Goal: Communication & Community: Answer question/provide support

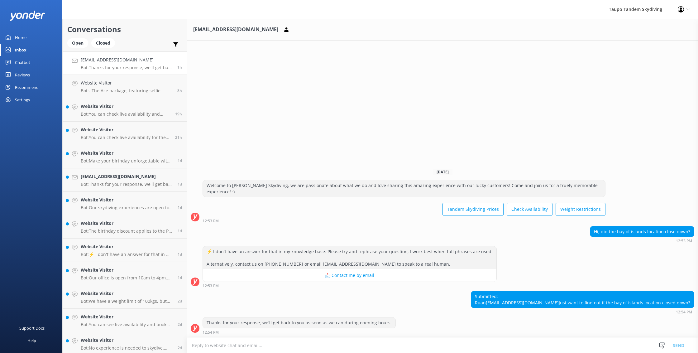
click at [463, 346] on textarea at bounding box center [442, 344] width 511 height 15
click at [464, 349] on textarea at bounding box center [442, 344] width 511 height 15
type textarea "h"
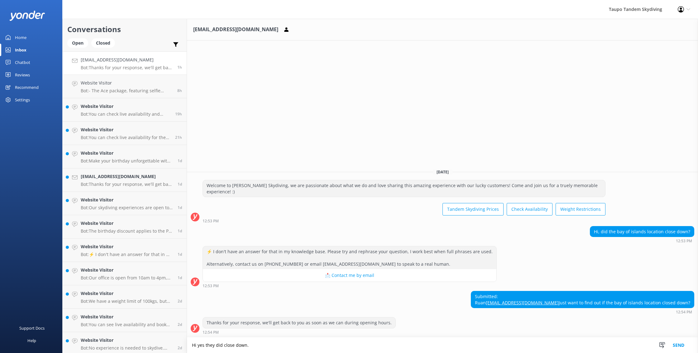
click at [206, 346] on textarea "Hi yes they did close down." at bounding box center [442, 345] width 511 height 16
click at [197, 345] on textarea "Hi yes they did close down." at bounding box center [442, 345] width 511 height 16
click at [257, 346] on textarea "Hi, yes they did close down." at bounding box center [442, 345] width 511 height 16
drag, startPoint x: 259, startPoint y: 345, endPoint x: 259, endPoint y: 349, distance: 4.5
click at [259, 346] on textarea "Hi, yes they did close down unfornaly" at bounding box center [442, 345] width 511 height 16
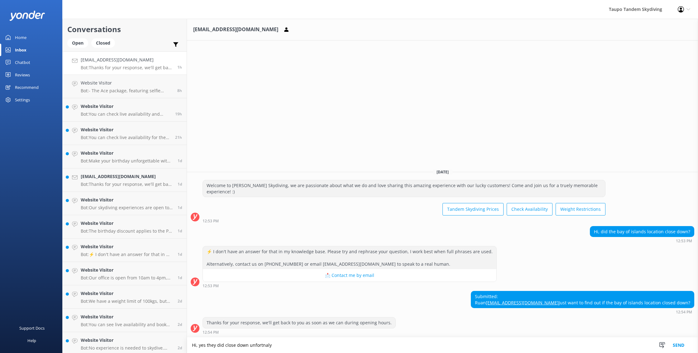
click at [276, 348] on textarea "Hi, yes they did close down unfortnaly" at bounding box center [442, 345] width 511 height 16
click at [261, 345] on textarea "Hi, yes they did close down unfortnaly" at bounding box center [442, 345] width 511 height 16
click at [254, 345] on textarea "Hi, yes they did close down unfortnaly" at bounding box center [442, 345] width 511 height 16
click at [274, 345] on textarea "Hi, yes they did close down unfortnaly" at bounding box center [442, 345] width 511 height 16
drag, startPoint x: 274, startPoint y: 345, endPoint x: 249, endPoint y: 344, distance: 25.2
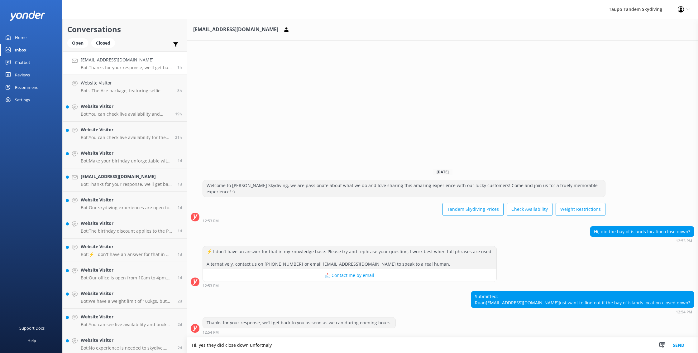
click at [248, 344] on textarea "Hi, yes they did close down unfortnaly" at bounding box center [442, 345] width 511 height 16
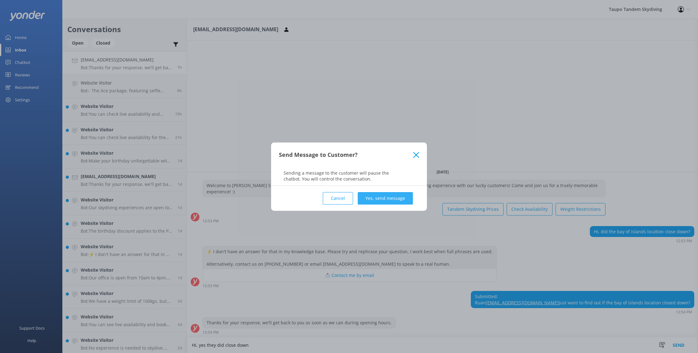
type textarea "Hi, yes they did close down"
click at [395, 198] on button "Yes, send message" at bounding box center [385, 198] width 55 height 12
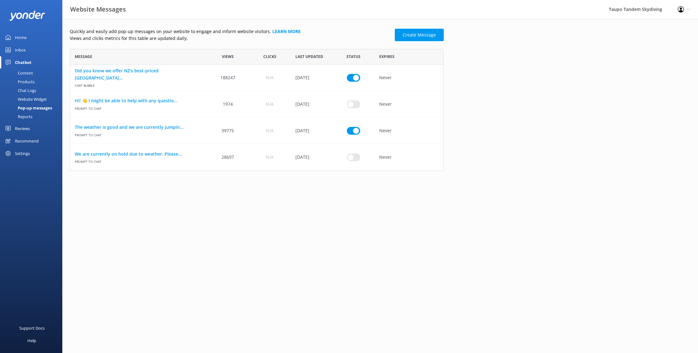
scroll to position [122, 374]
click at [174, 124] on link "The weather is good and we are currently jumpin..." at bounding box center [138, 127] width 127 height 7
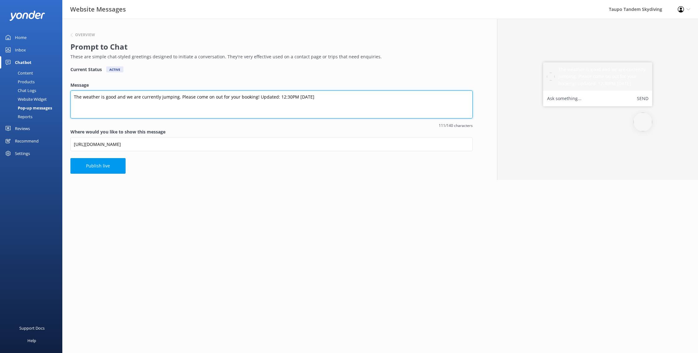
click at [278, 97] on textarea "The weather is good and we are currently jumping. Please come on out for your b…" at bounding box center [271, 104] width 402 height 28
type textarea "The weather is good and we are currently jumping. Please come on out for your b…"
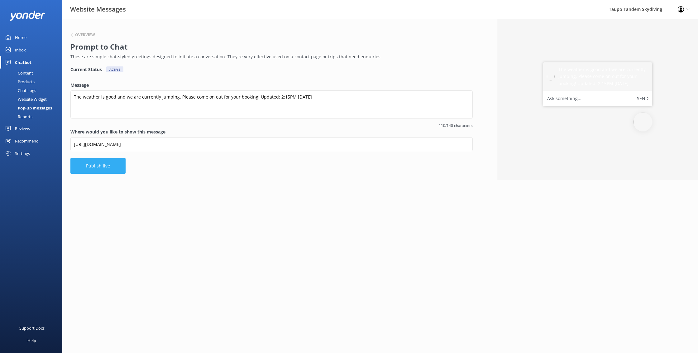
click at [97, 165] on button "Publish live" at bounding box center [97, 166] width 55 height 16
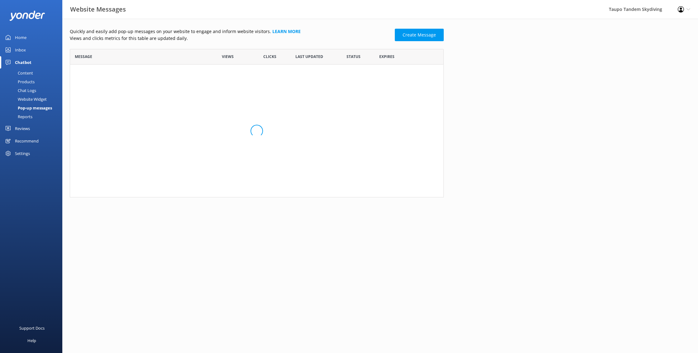
scroll to position [122, 374]
